Goal: Information Seeking & Learning: Check status

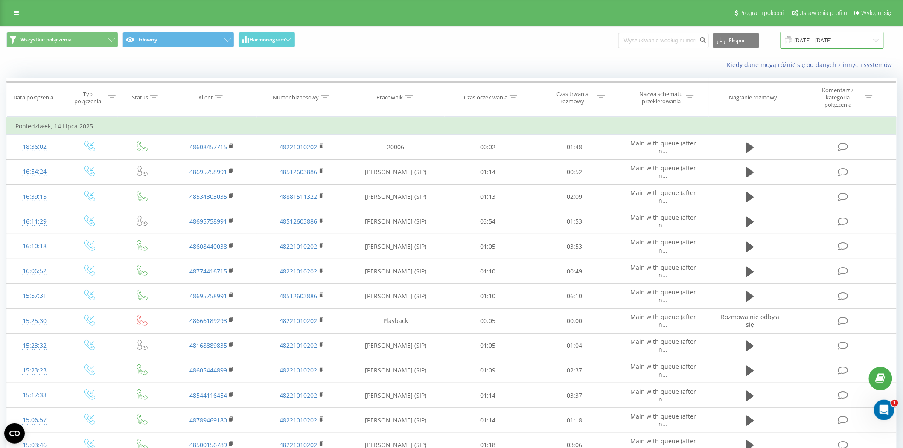
click at [854, 33] on input "[DATE] - [DATE]" at bounding box center [832, 40] width 103 height 17
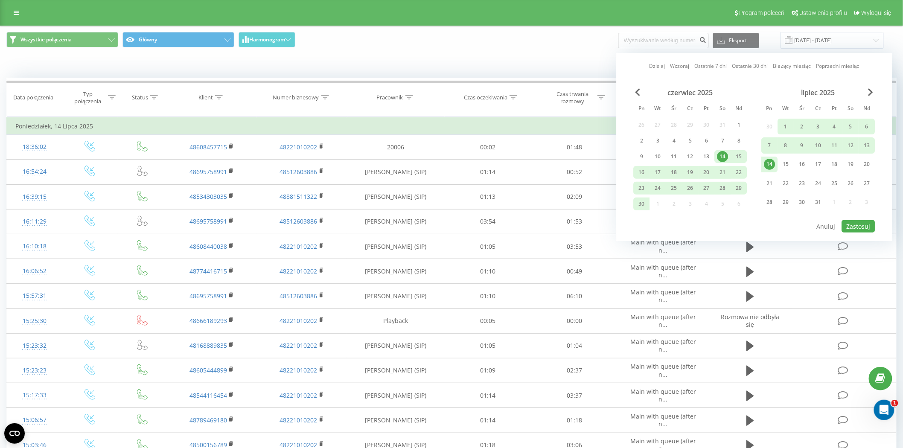
click at [873, 97] on div "[DATE] Pn Wt Śr Cz Pt So Nd 30 1 2 3 4 5 6 7 8 9 10 11 12 13 14 15 16 17 18 19 …" at bounding box center [819, 150] width 114 height 125
click at [869, 93] on span "Next Month" at bounding box center [871, 92] width 5 height 8
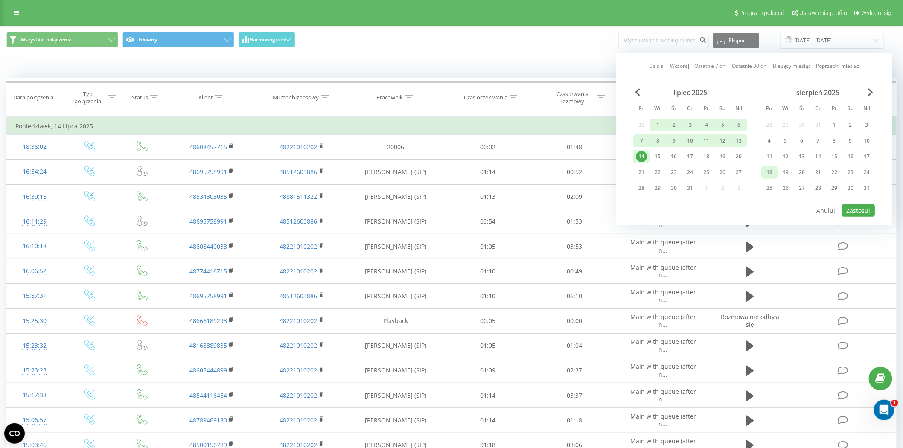
click at [773, 175] on div "18" at bounding box center [769, 172] width 11 height 11
click at [803, 172] on div "20" at bounding box center [802, 172] width 11 height 11
click at [866, 207] on button "Zastosuj" at bounding box center [858, 210] width 33 height 12
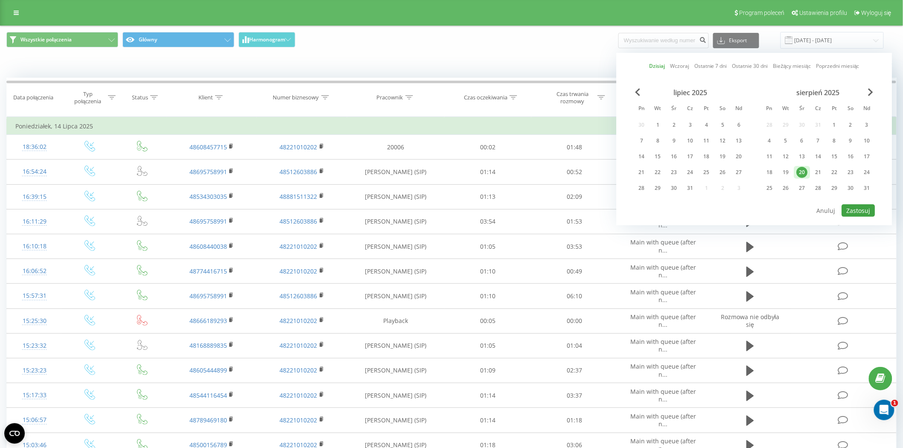
type input "[DATE] - [DATE]"
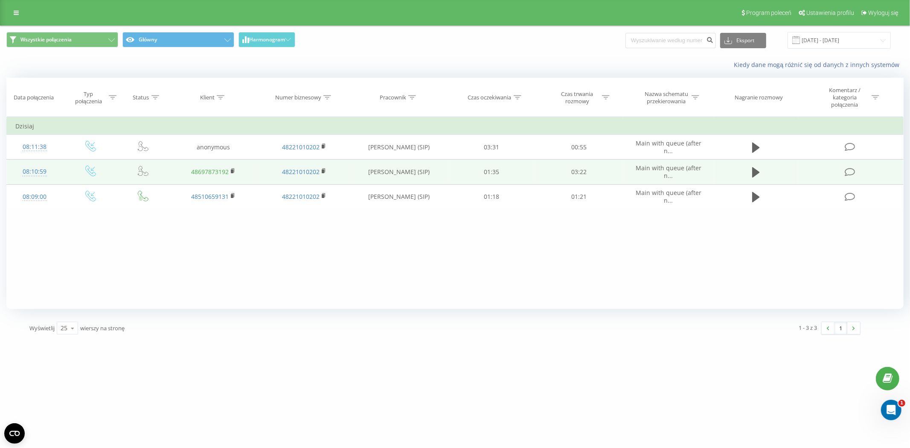
click at [206, 171] on link "48697873192" at bounding box center [210, 172] width 38 height 8
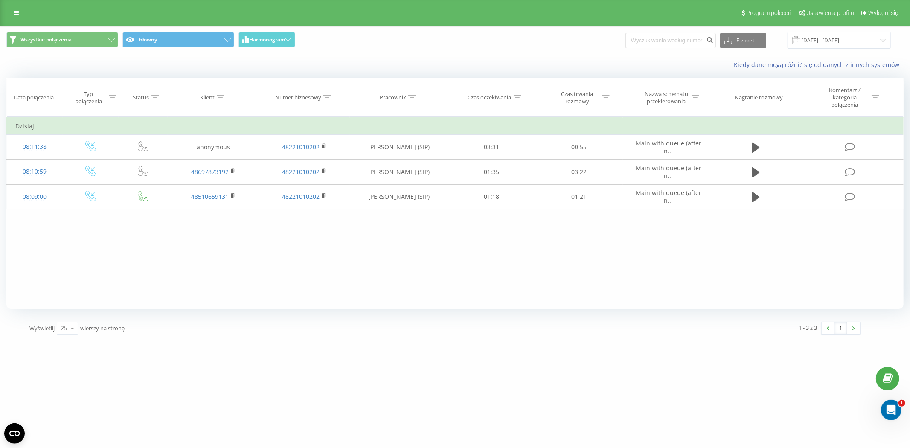
click at [581, 273] on div "Filtruj według warunków Jest równe Wprowadź wartość Anuluj OK Filtruj według wa…" at bounding box center [455, 213] width 898 height 192
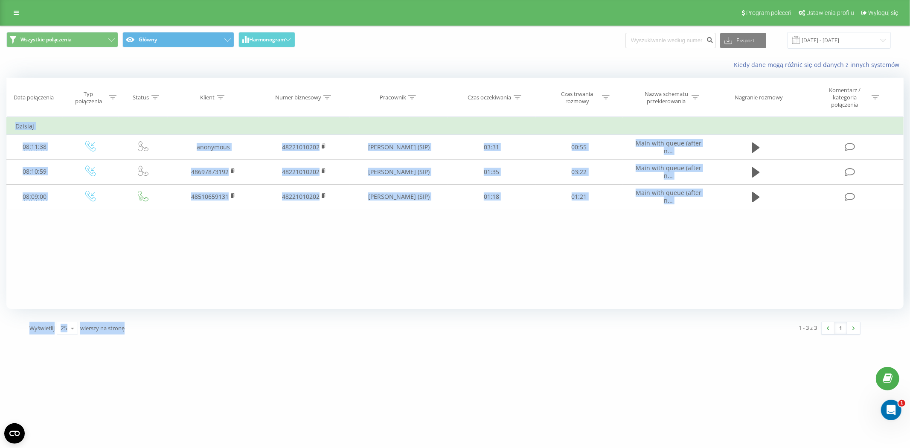
drag, startPoint x: 189, startPoint y: 244, endPoint x: 425, endPoint y: 470, distance: 326.9
click at [425, 448] on html "[DOMAIN_NAME] Projekty [DOMAIN_NAME] Panel Informacyjny Centrum obsługi Dzienni…" at bounding box center [455, 224] width 910 height 448
drag, startPoint x: 296, startPoint y: 379, endPoint x: 161, endPoint y: 364, distance: 136.2
click at [295, 380] on div "[DOMAIN_NAME] Projekty [DOMAIN_NAME] Panel Informacyjny Centrum obsługi Dzienni…" at bounding box center [455, 224] width 910 height 448
drag, startPoint x: 126, startPoint y: 354, endPoint x: 123, endPoint y: 351, distance: 4.5
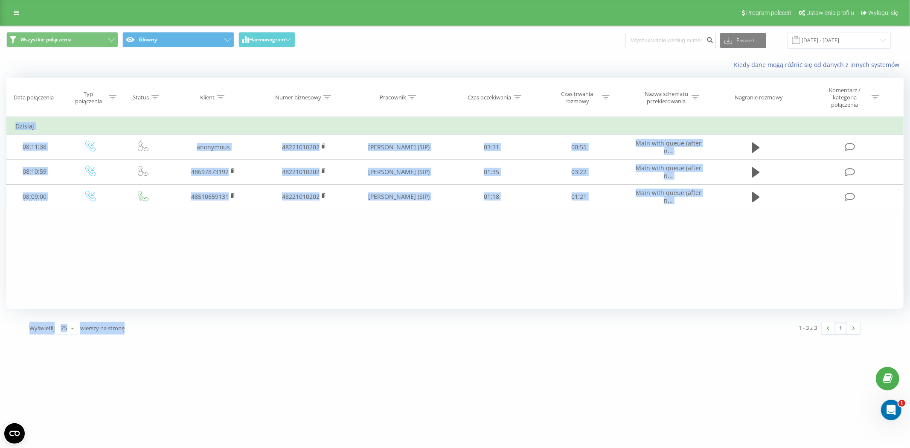
click at [125, 353] on div "[DOMAIN_NAME] Projekty [DOMAIN_NAME] Panel Informacyjny Centrum obsługi Dzienni…" at bounding box center [455, 224] width 910 height 448
click at [104, 324] on span "wierszy na stronę" at bounding box center [102, 328] width 44 height 8
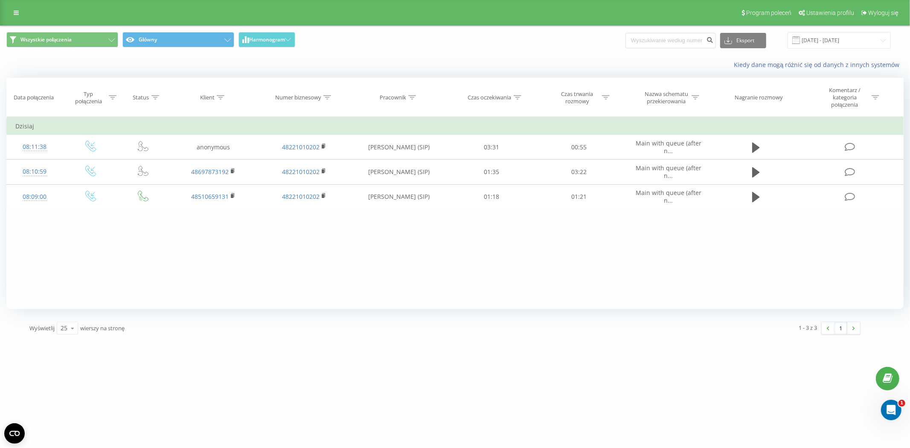
click at [331, 286] on div "Filtruj według warunków Jest równe Wprowadź wartość Anuluj OK Filtruj według wa…" at bounding box center [455, 213] width 898 height 192
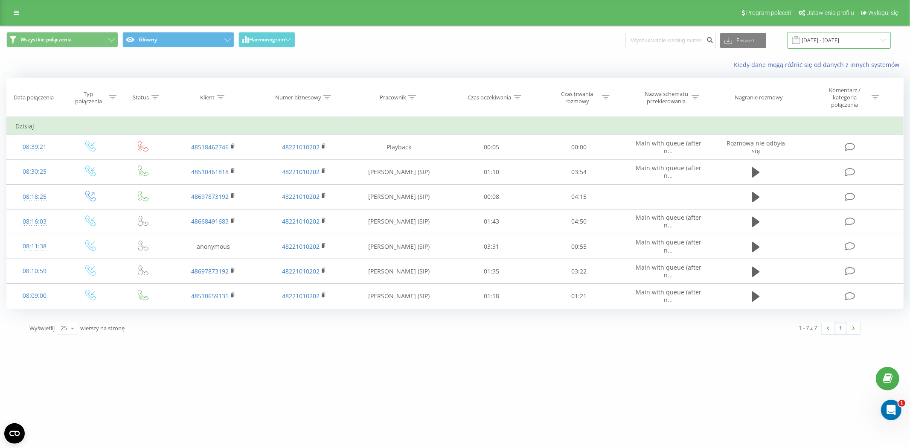
click at [861, 41] on input "[DATE] - [DATE]" at bounding box center [839, 40] width 103 height 17
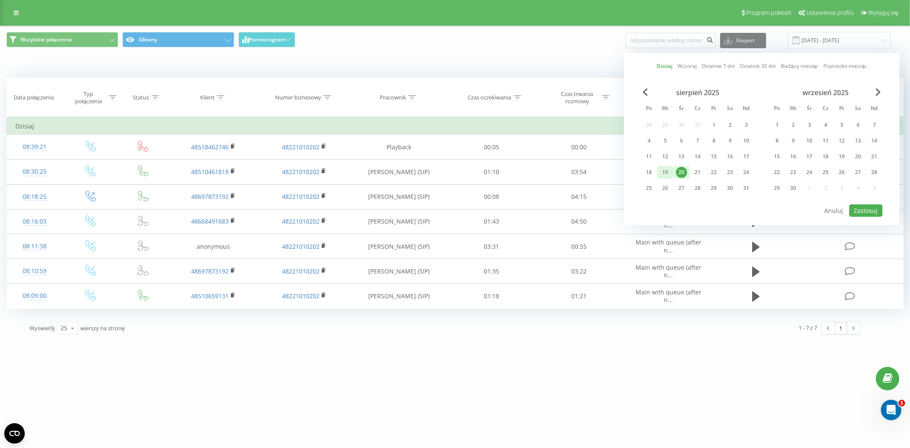
click at [665, 171] on div "19" at bounding box center [665, 172] width 11 height 11
click at [879, 210] on button "Zastosuj" at bounding box center [866, 210] width 33 height 12
type input "19.08.2025 - 19.08.2025"
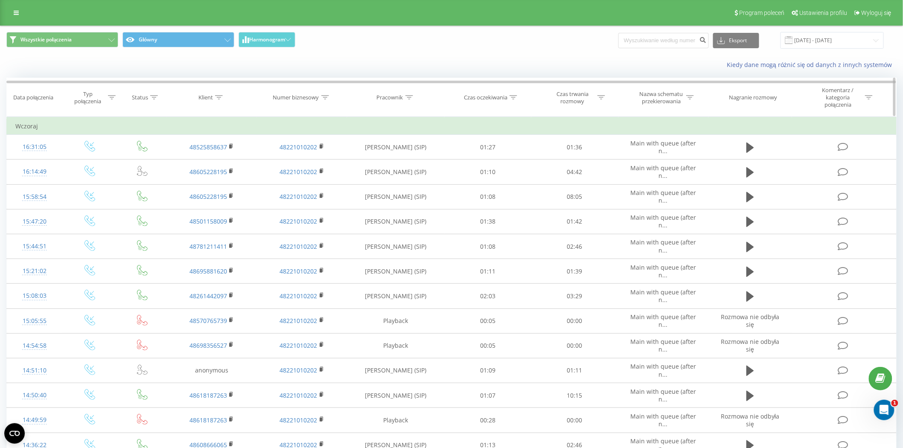
click at [381, 101] on th "Pracownik" at bounding box center [395, 97] width 97 height 39
click at [383, 99] on div "Pracownik" at bounding box center [390, 97] width 26 height 7
click at [438, 122] on icon at bounding box center [436, 123] width 4 height 4
click at [396, 99] on div "Pracownik" at bounding box center [390, 97] width 26 height 7
click at [404, 161] on input "text" at bounding box center [396, 162] width 75 height 15
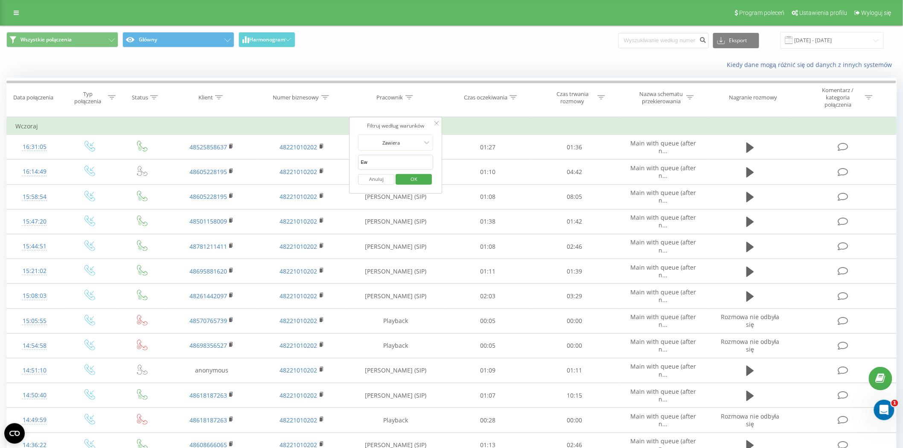
type input "Ewa"
click button "OK" at bounding box center [414, 179] width 36 height 11
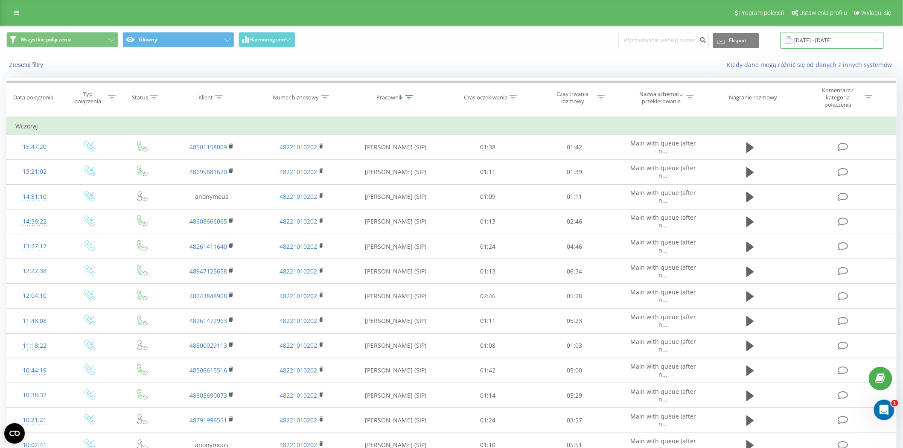
click at [803, 38] on input "19.08.2025 - 19.08.2025" at bounding box center [832, 40] width 103 height 17
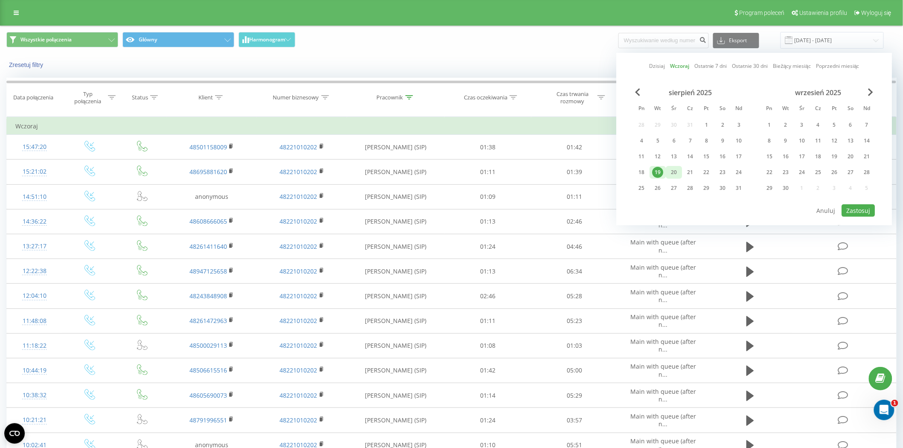
click at [674, 171] on div "20" at bounding box center [674, 172] width 11 height 11
drag, startPoint x: 674, startPoint y: 171, endPoint x: 776, endPoint y: 236, distance: 120.3
click at [674, 172] on div "20" at bounding box center [674, 172] width 11 height 11
click at [865, 207] on button "Zastosuj" at bounding box center [858, 210] width 33 height 12
type input "[DATE] - [DATE]"
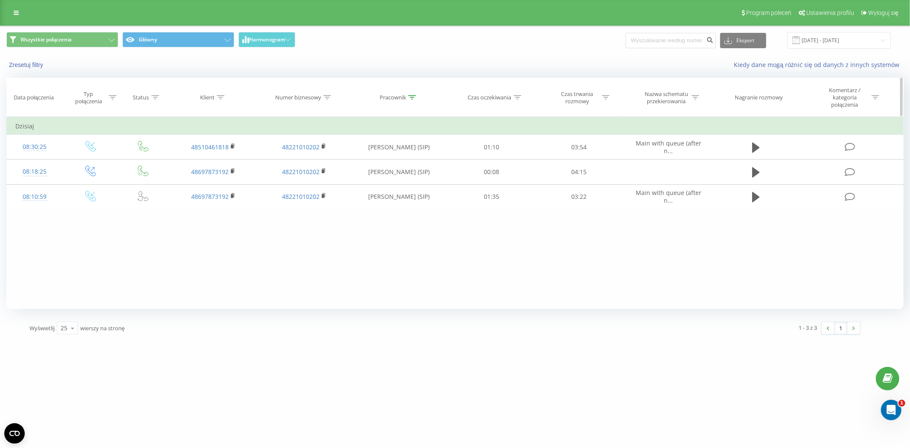
click at [401, 96] on div "Pracownik" at bounding box center [393, 97] width 26 height 7
click at [388, 159] on input "Ewa" at bounding box center [398, 162] width 75 height 15
type input "E"
click button "OK" at bounding box center [417, 179] width 36 height 11
